Goal: Information Seeking & Learning: Learn about a topic

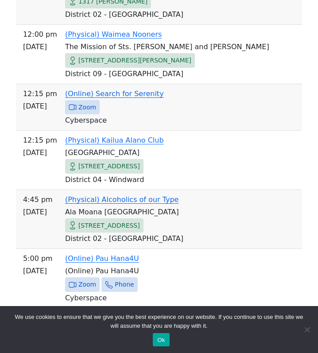
scroll to position [512, 0]
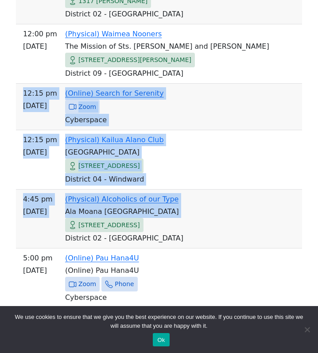
drag, startPoint x: 24, startPoint y: 91, endPoint x: 73, endPoint y: 229, distance: 147.0
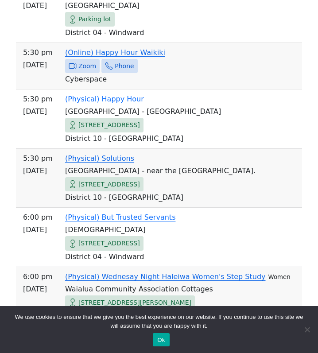
scroll to position [893, 0]
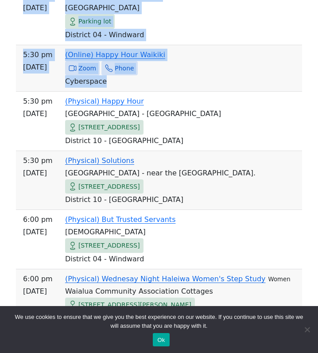
click at [182, 81] on td "Cyberspace" at bounding box center [158, 81] width 279 height 12
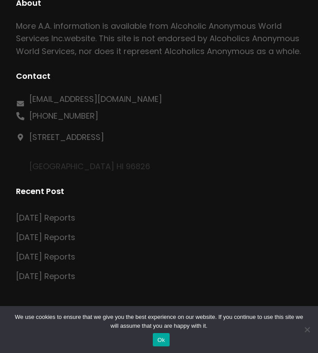
scroll to position [341, 0]
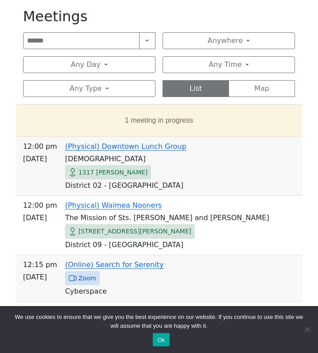
scroll to position [839, 0]
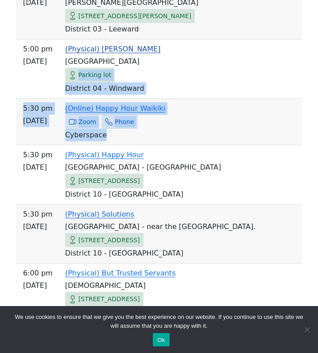
drag, startPoint x: 156, startPoint y: 132, endPoint x: 51, endPoint y: 78, distance: 118.3
click at [51, 78] on tbody "12:00 PM [DATE] (Physical) Downtown Lunch Group [DEMOGRAPHIC_DATA] [STREET_ADDR…" at bounding box center [159, 216] width 286 height 1157
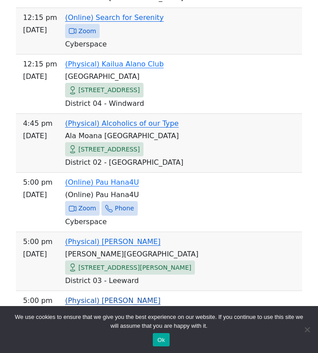
scroll to position [575, 0]
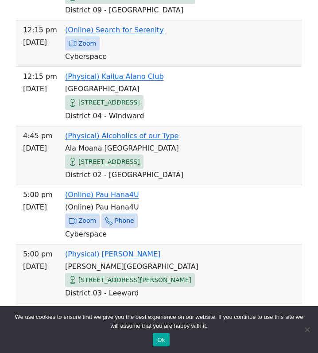
click at [25, 24] on span "12:15 PM" at bounding box center [40, 30] width 34 height 12
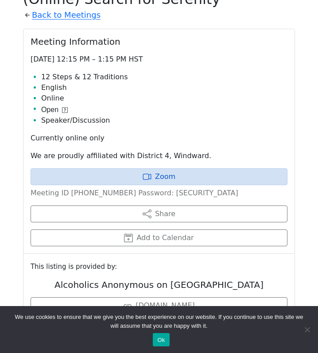
scroll to position [360, 0]
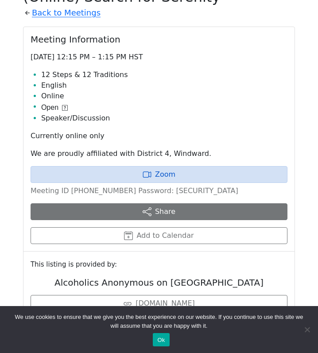
click at [161, 209] on button "Share" at bounding box center [159, 211] width 257 height 17
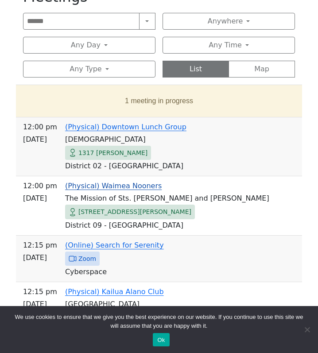
scroll to position [575, 0]
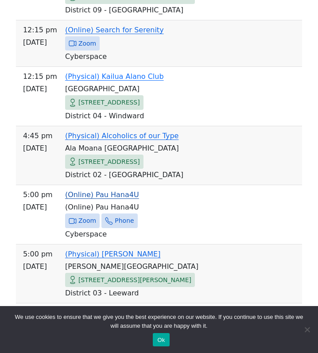
click at [123, 192] on link "(Online) Pau Hana4U" at bounding box center [102, 194] width 74 height 8
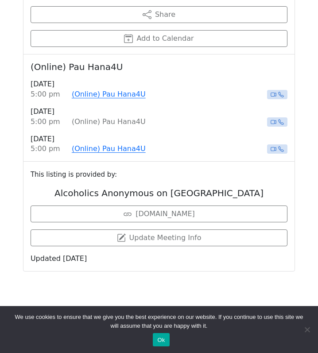
scroll to position [341, 0]
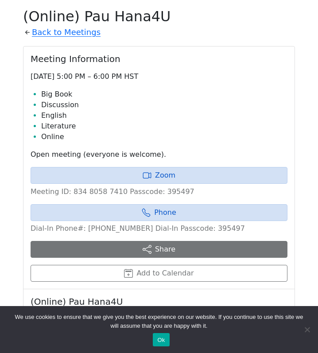
click at [157, 251] on button "Share" at bounding box center [159, 249] width 257 height 17
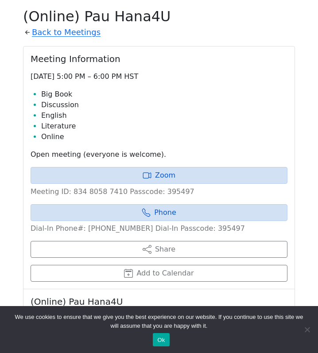
scroll to position [575, 0]
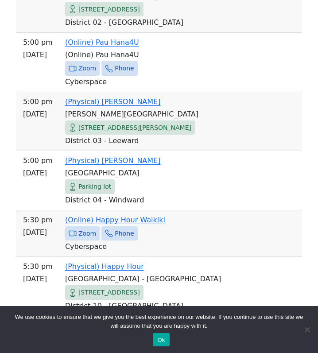
scroll to position [728, 0]
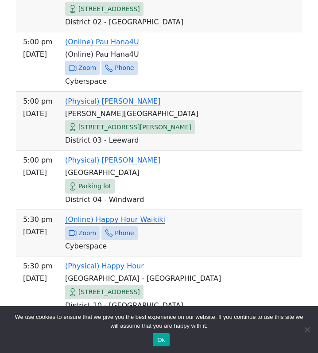
click at [93, 217] on link "(Online) Happy Hour Waikiki" at bounding box center [115, 219] width 100 height 8
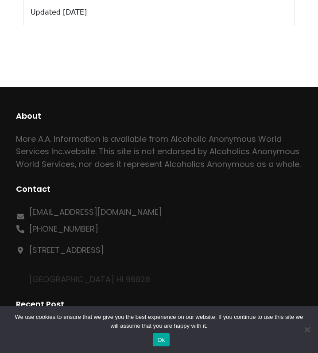
scroll to position [341, 0]
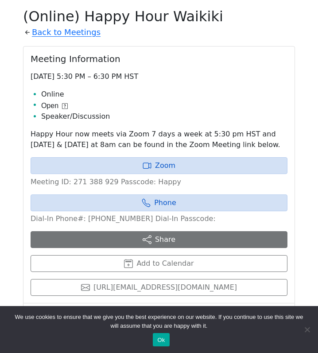
click at [155, 235] on button "Share" at bounding box center [159, 239] width 257 height 17
